Goal: Navigation & Orientation: Find specific page/section

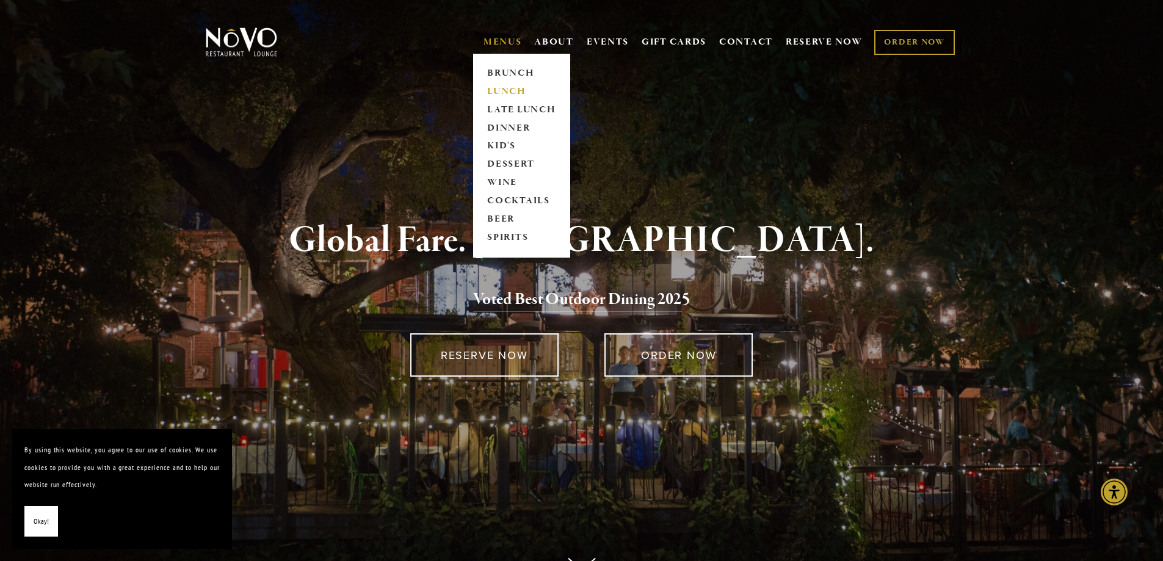
click at [511, 90] on link "LUNCH" at bounding box center [521, 91] width 76 height 18
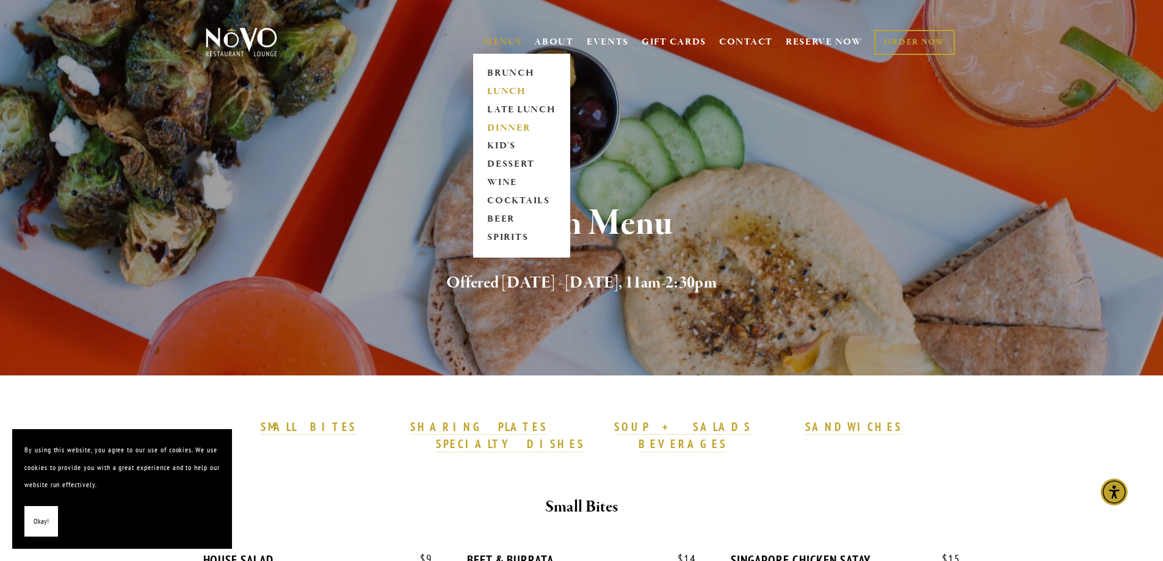
click at [525, 126] on link "DINNER" at bounding box center [521, 128] width 76 height 18
